Goal: Information Seeking & Learning: Learn about a topic

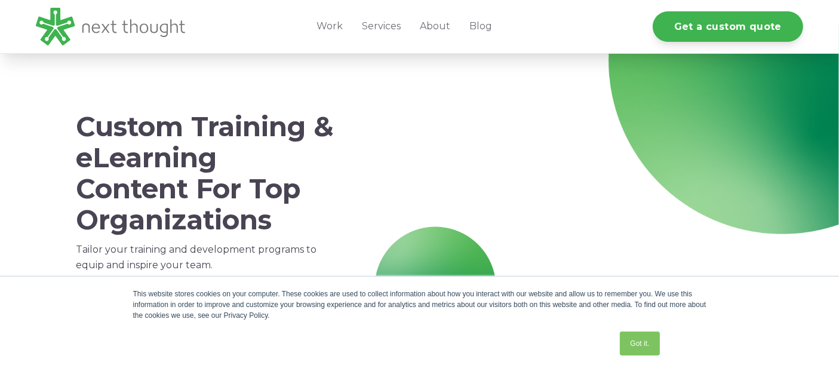
scroll to position [66, 0]
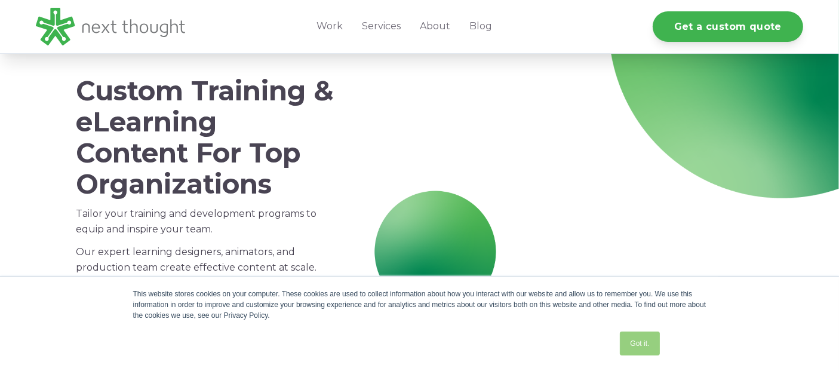
click at [636, 337] on link "Got it." at bounding box center [639, 343] width 39 height 24
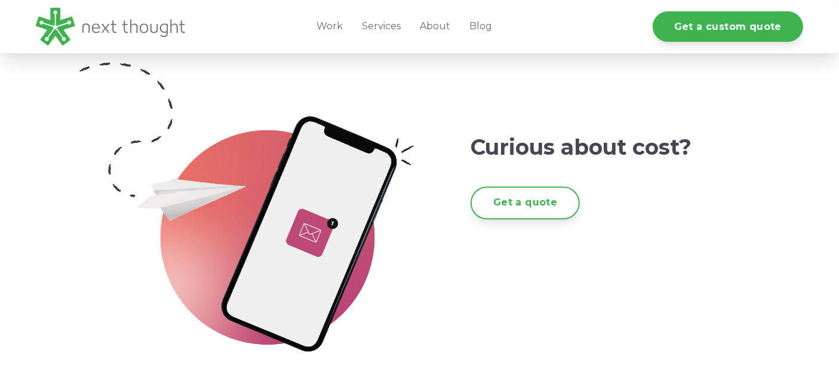
scroll to position [2918, 0]
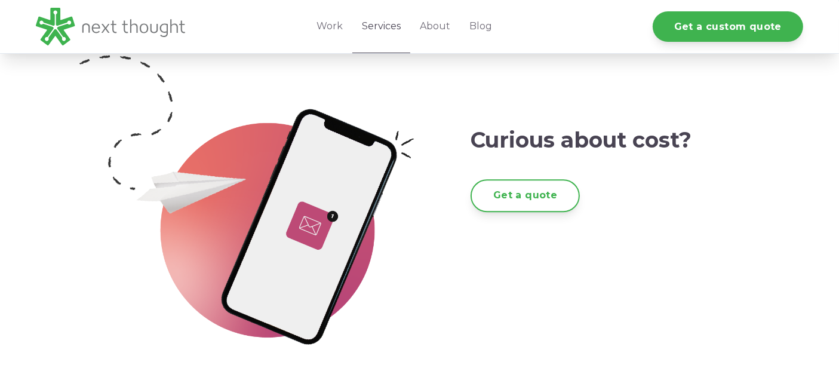
click at [394, 28] on link "Services" at bounding box center [381, 26] width 58 height 53
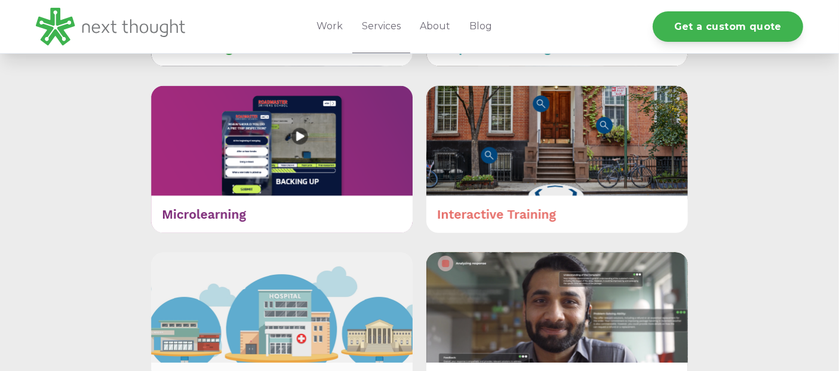
scroll to position [663, 0]
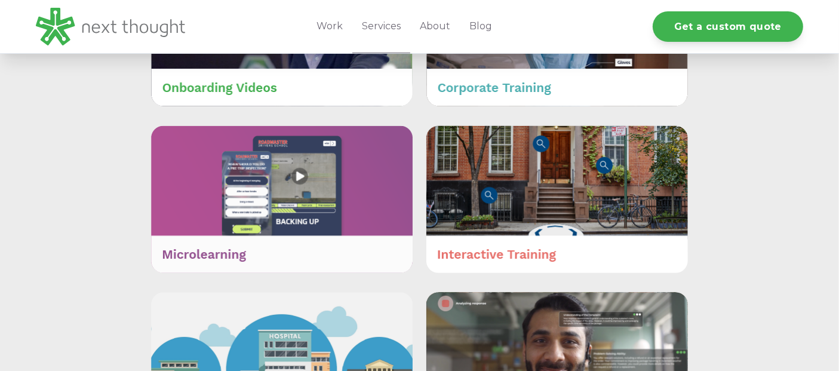
click at [266, 202] on img at bounding box center [281, 199] width 261 height 148
